Goal: Find contact information: Find contact information

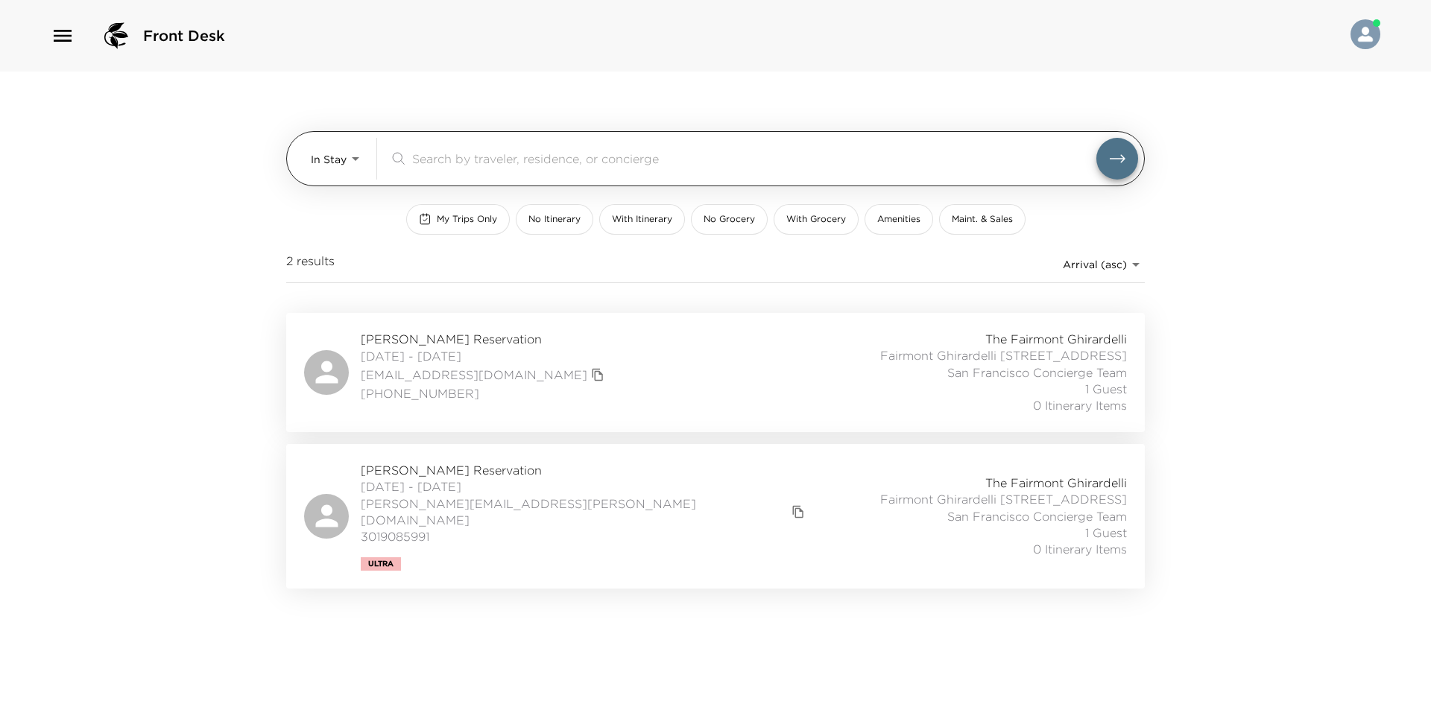
click at [349, 167] on body "Front Desk In Stay In-Stay ​ My Trips Only No Itinerary With Itinerary No Groce…" at bounding box center [715, 352] width 1431 height 704
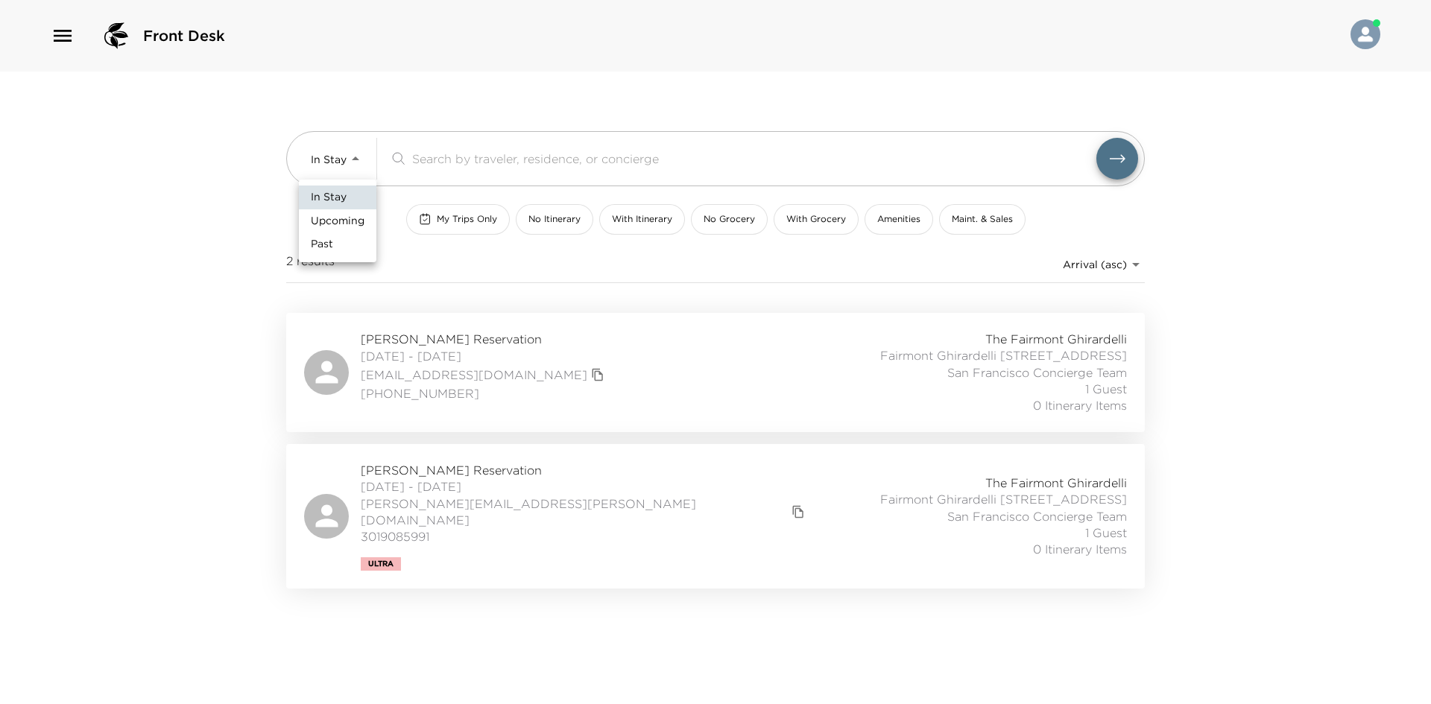
drag, startPoint x: 336, startPoint y: 214, endPoint x: 222, endPoint y: 229, distance: 115.0
click at [336, 215] on span "Upcoming" at bounding box center [338, 221] width 54 height 15
type input "Upcoming"
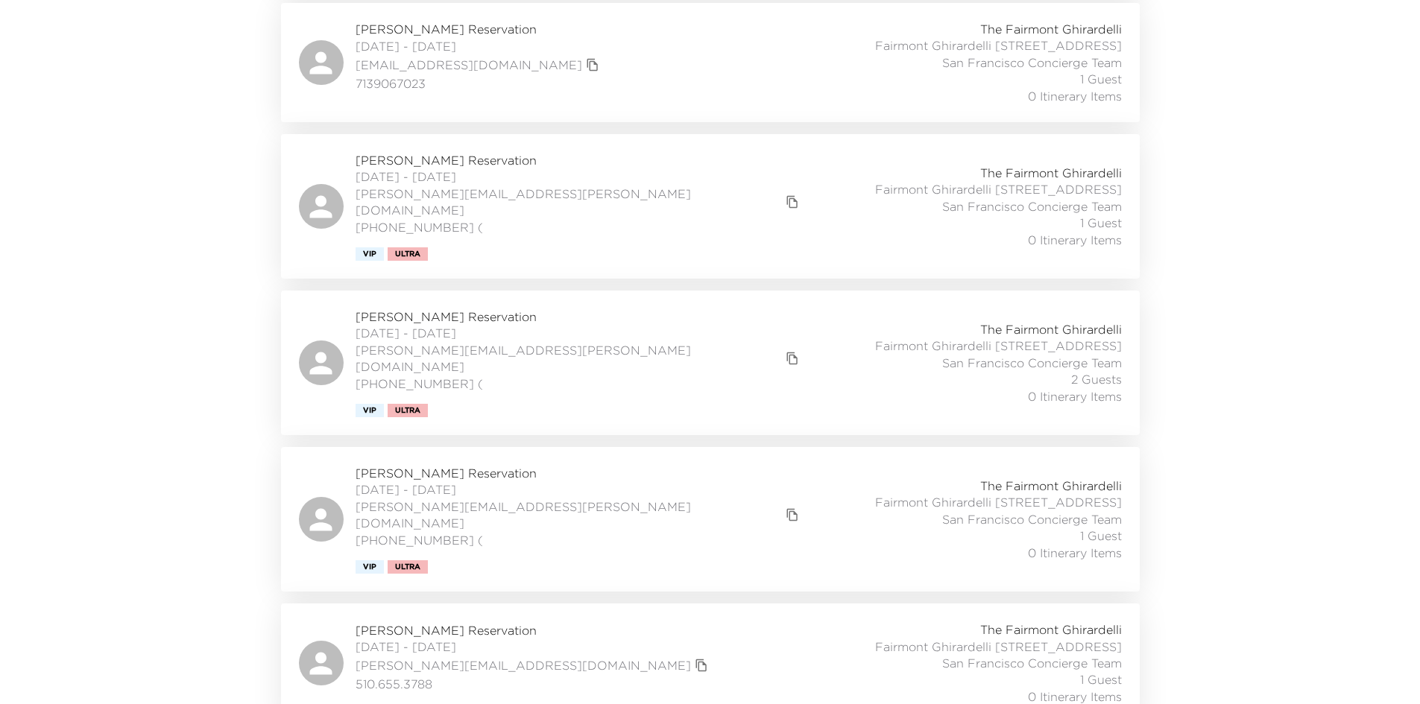
scroll to position [6798, 0]
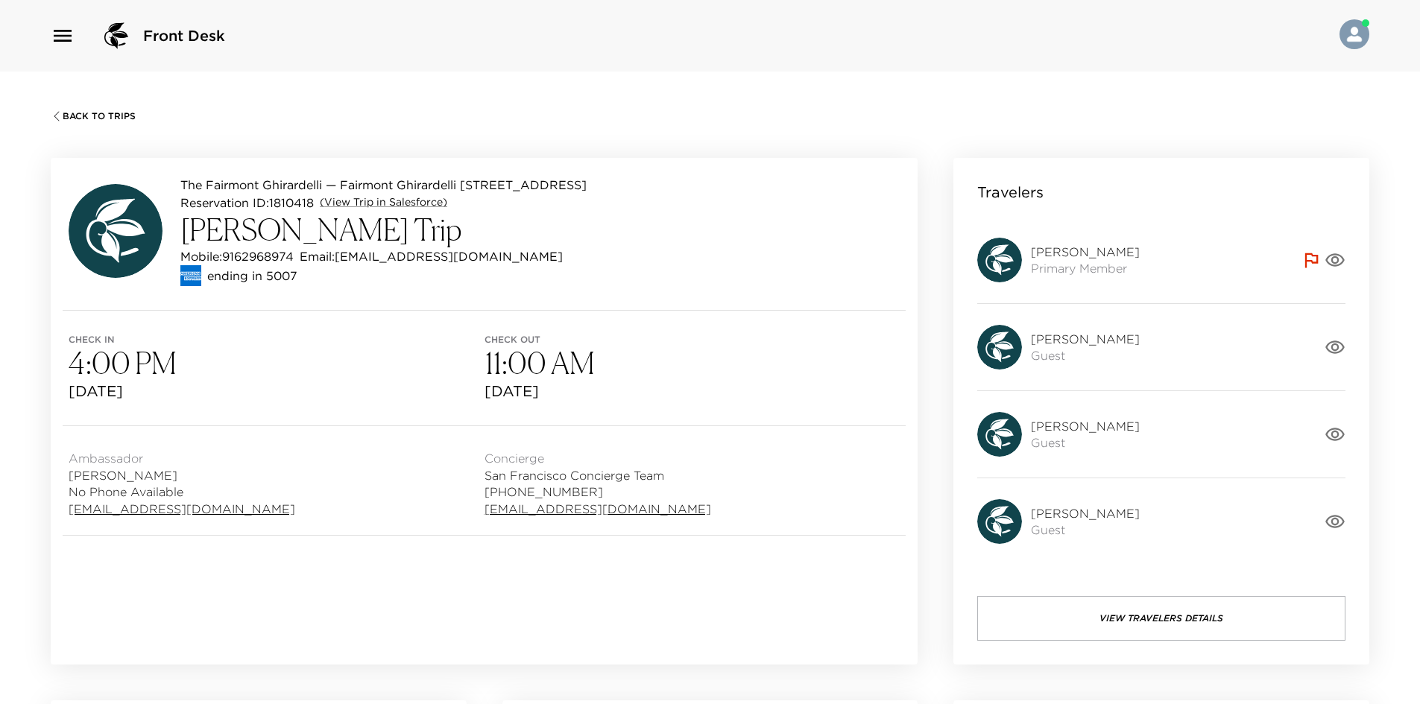
click at [1061, 618] on button "View Travelers Details" at bounding box center [1161, 618] width 368 height 45
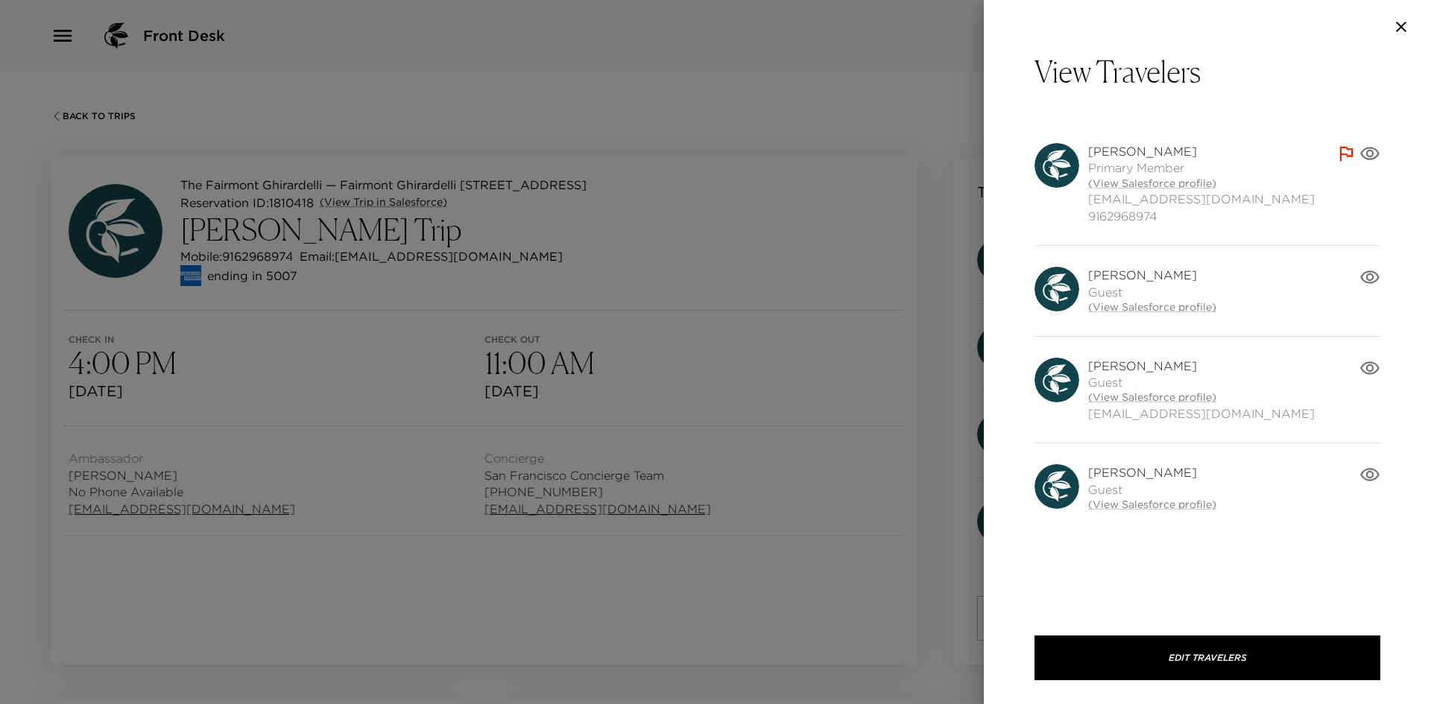
click at [1238, 420] on span "[EMAIL_ADDRESS][DOMAIN_NAME]" at bounding box center [1201, 413] width 227 height 16
click at [1180, 400] on link "(View Salesforce profile)" at bounding box center [1201, 398] width 227 height 15
drag, startPoint x: 1241, startPoint y: 413, endPoint x: 1090, endPoint y: 418, distance: 150.6
click at [1090, 418] on div "[PERSON_NAME] Guest (View Salesforce profile) [EMAIL_ADDRESS][DOMAIN_NAME]" at bounding box center [1196, 390] width 325 height 65
copy span "[EMAIL_ADDRESS][DOMAIN_NAME]"
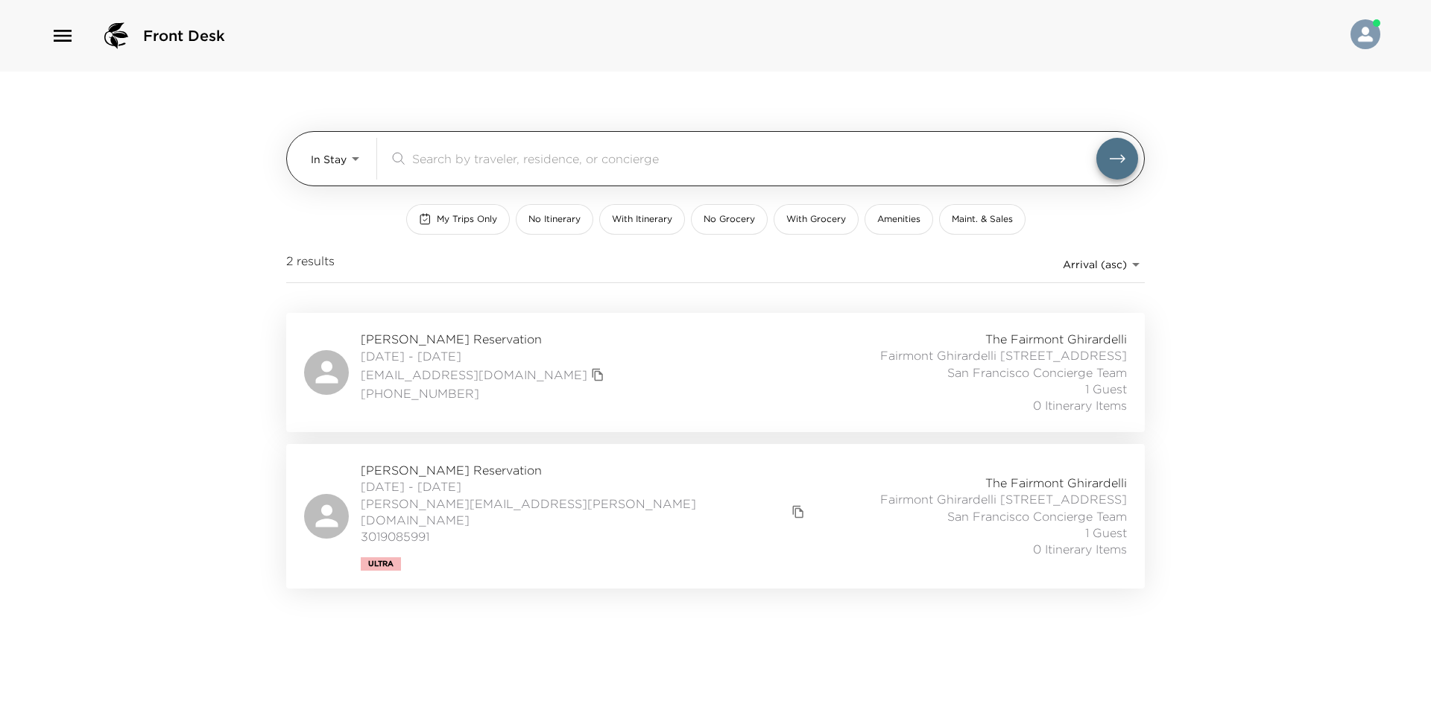
click at [341, 148] on body "Front Desk In Stay In-Stay ​ My Trips Only No Itinerary With Itinerary No Groce…" at bounding box center [715, 352] width 1431 height 704
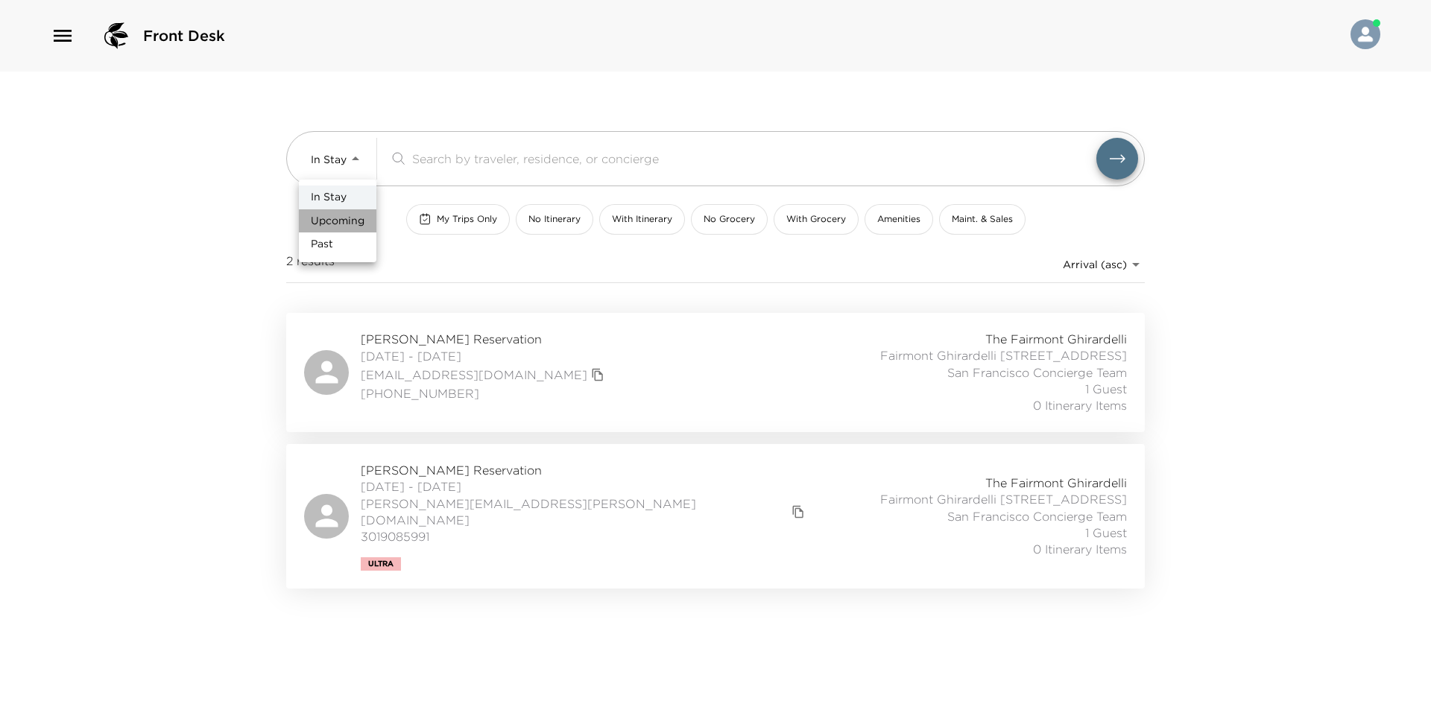
click at [318, 228] on span "Upcoming" at bounding box center [338, 221] width 54 height 15
type input "Upcoming"
click at [279, 218] on div at bounding box center [715, 352] width 1431 height 704
